Goal: Information Seeking & Learning: Learn about a topic

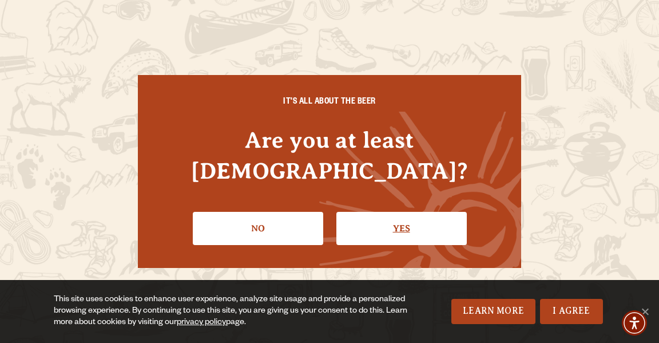
click at [403, 213] on link "Yes" at bounding box center [401, 228] width 130 height 33
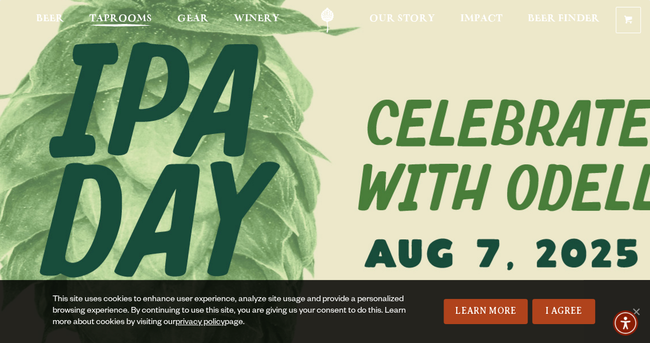
click at [126, 19] on span "Taprooms" at bounding box center [120, 18] width 63 height 9
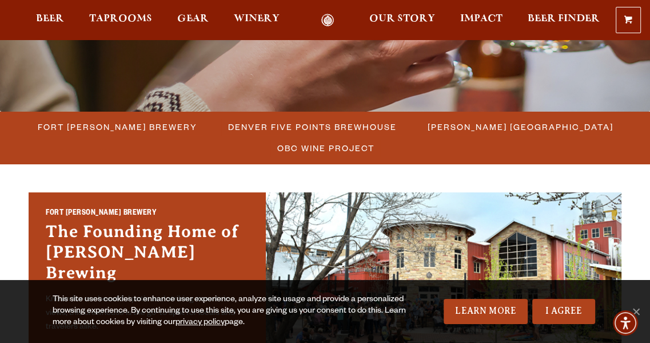
scroll to position [262, 0]
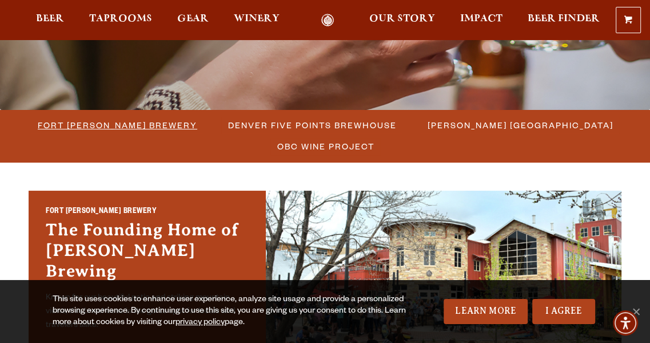
click at [141, 124] on span "Fort [PERSON_NAME] Brewery" at bounding box center [118, 125] width 160 height 17
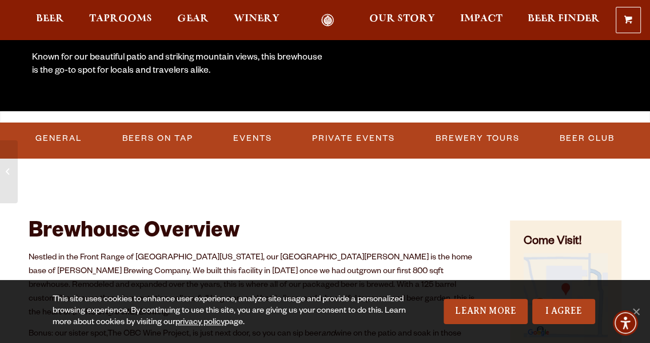
scroll to position [256, 0]
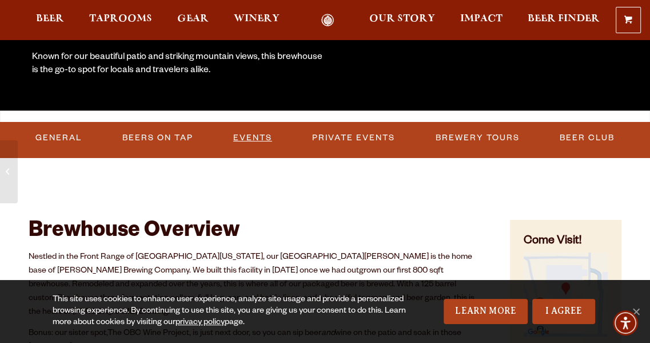
click at [256, 138] on link "Events" at bounding box center [253, 138] width 48 height 26
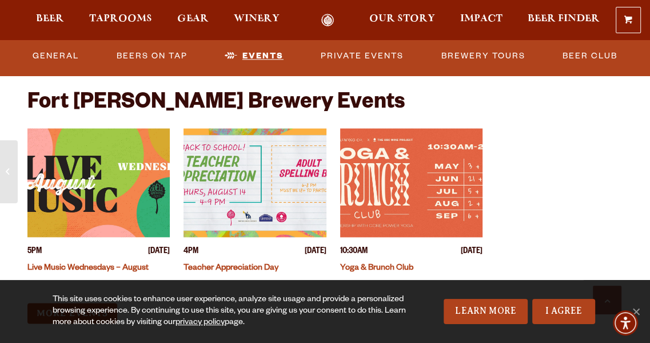
scroll to position [4442, 0]
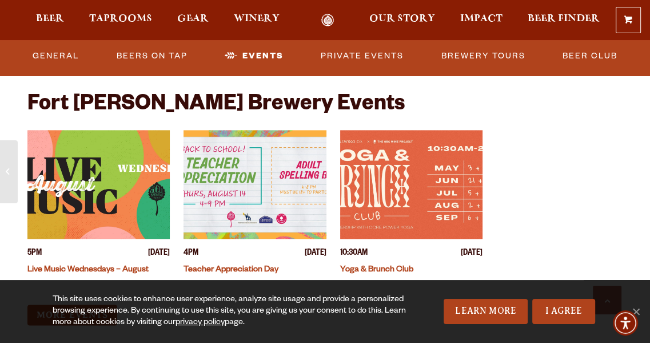
click at [106, 265] on link "Live Music Wednesdays – August" at bounding box center [87, 269] width 121 height 9
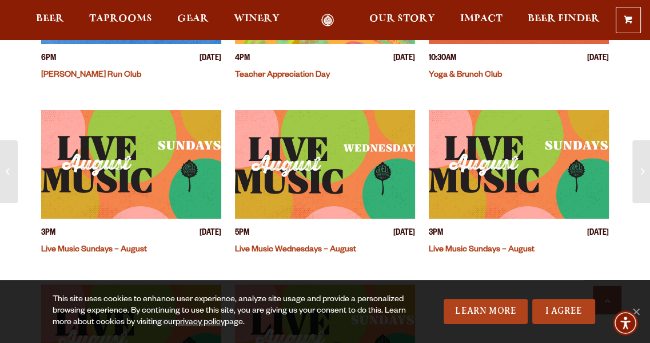
scroll to position [556, 0]
